Goal: Navigation & Orientation: Go to known website

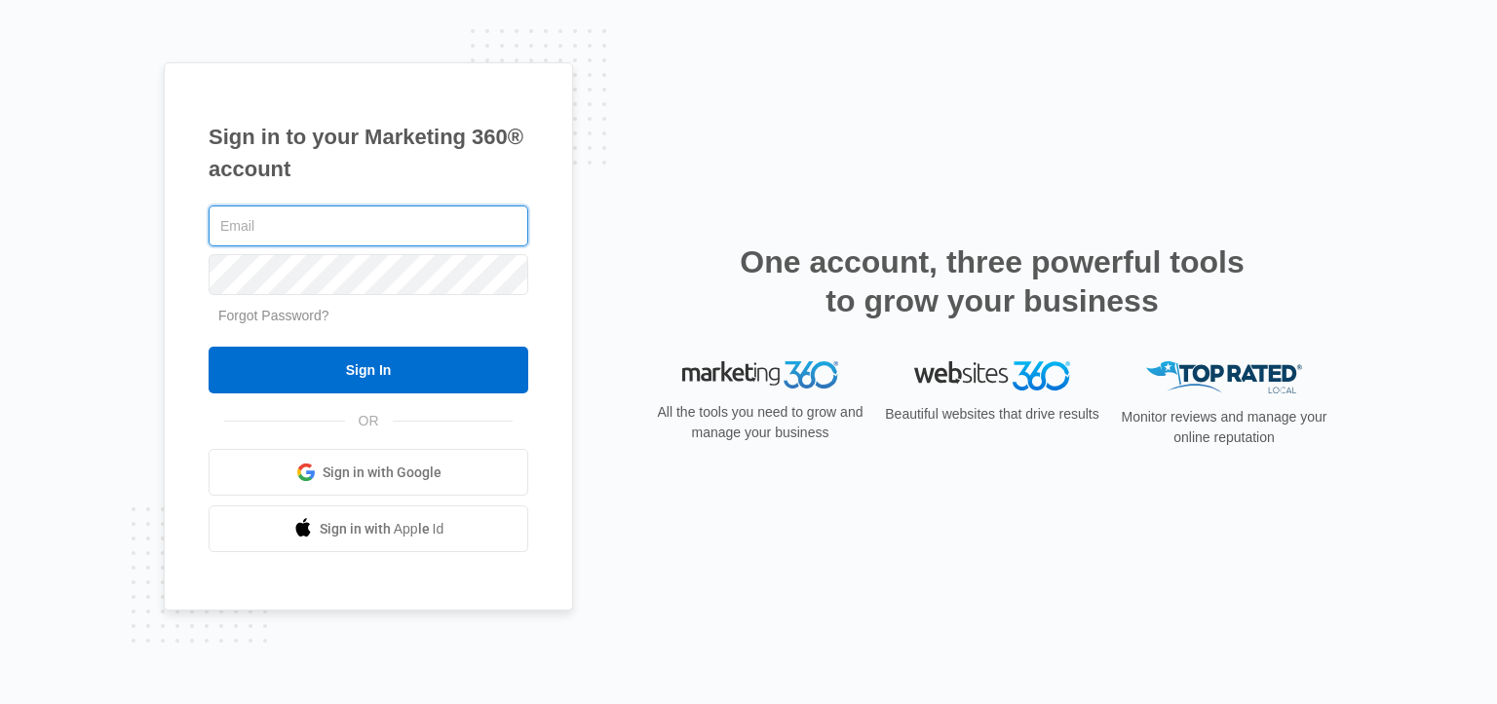
type input "[EMAIL_ADDRESS][DOMAIN_NAME]"
click at [270, 49] on div "Sign in to your Marketing 360® account [EMAIL_ADDRESS][DOMAIN_NAME] Forgot Pass…" at bounding box center [748, 352] width 1497 height 704
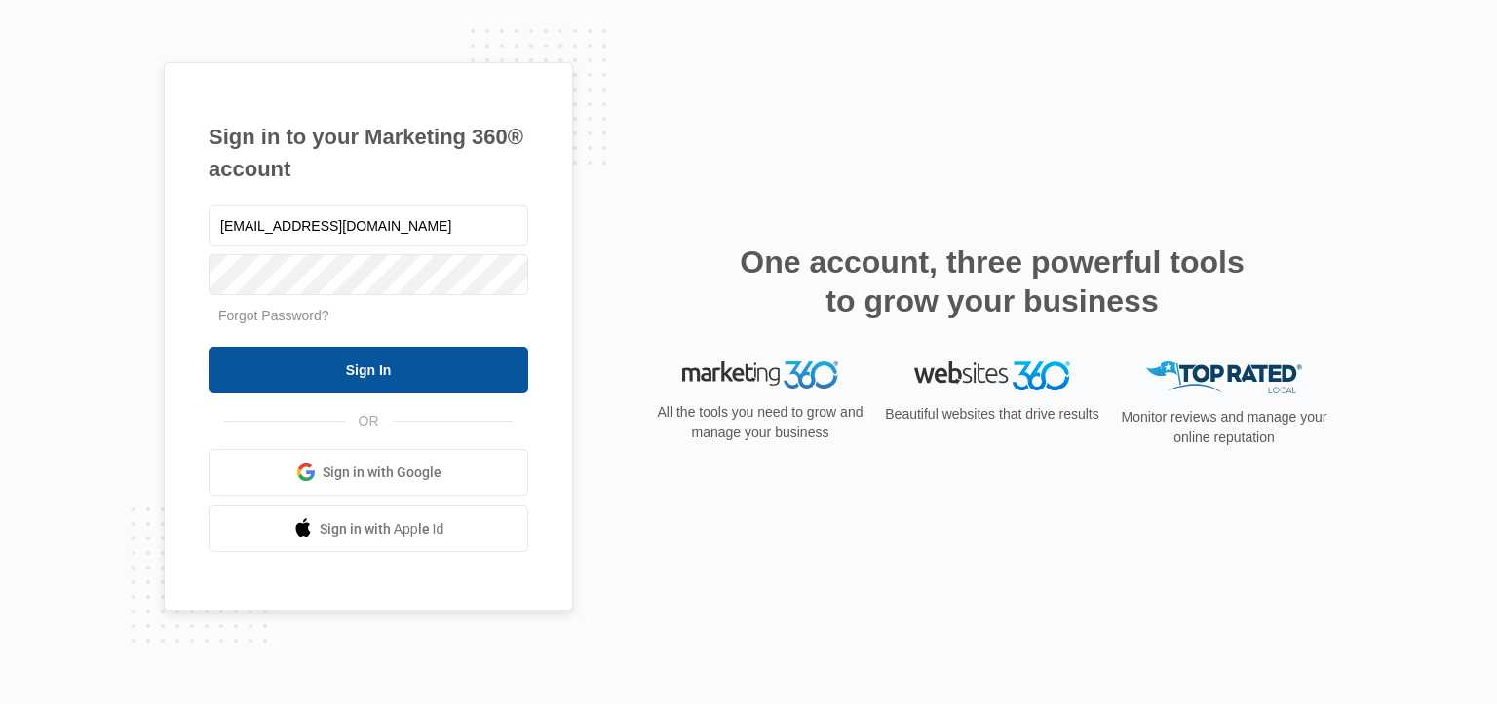
click at [417, 365] on input "Sign In" at bounding box center [369, 370] width 320 height 47
